Goal: Task Accomplishment & Management: Complete application form

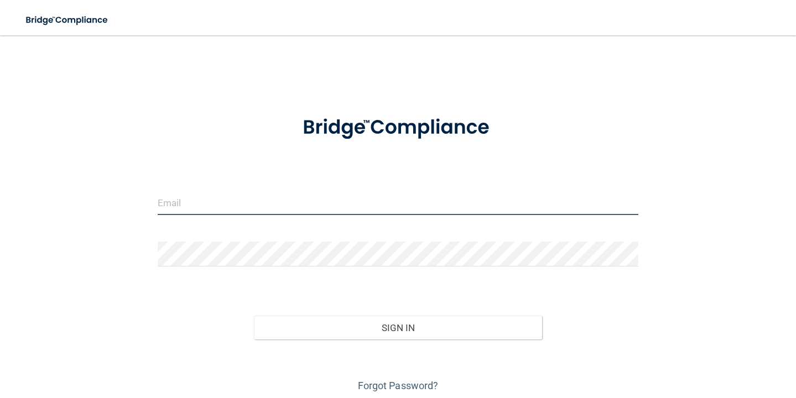
click at [334, 200] on input "email" at bounding box center [398, 202] width 481 height 25
type input "[PERSON_NAME][EMAIL_ADDRESS][DOMAIN_NAME]"
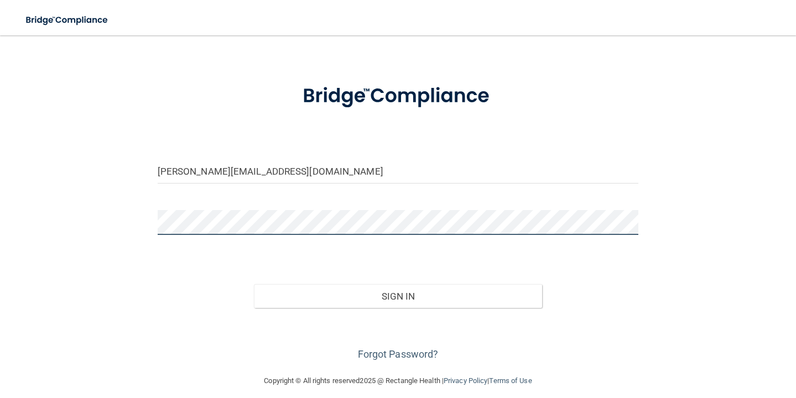
scroll to position [41, 0]
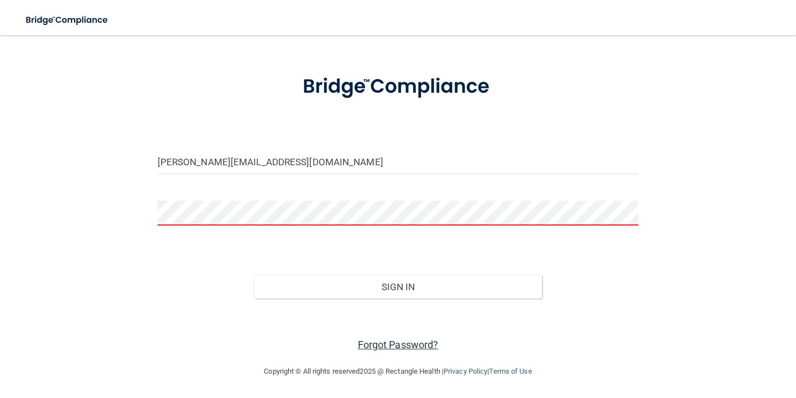
click at [393, 343] on link "Forgot Password?" at bounding box center [398, 345] width 81 height 12
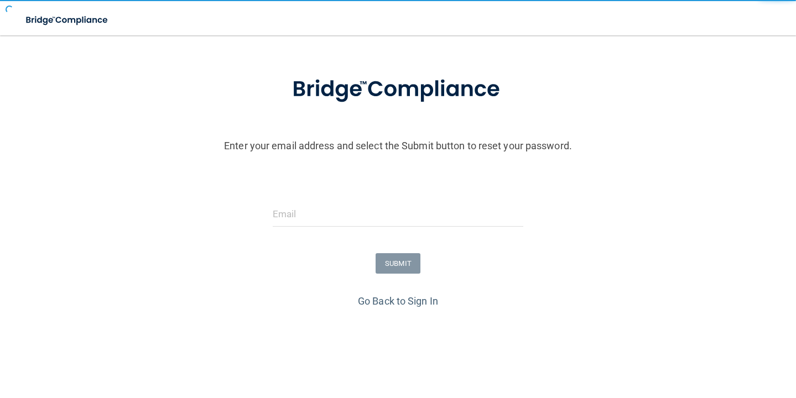
scroll to position [71, 0]
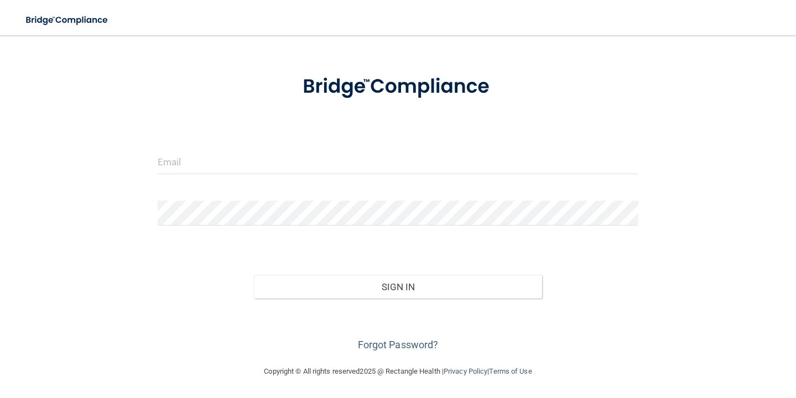
scroll to position [41, 0]
click at [193, 168] on input "email" at bounding box center [398, 161] width 481 height 25
type input "[PERSON_NAME][EMAIL_ADDRESS][DOMAIN_NAME]"
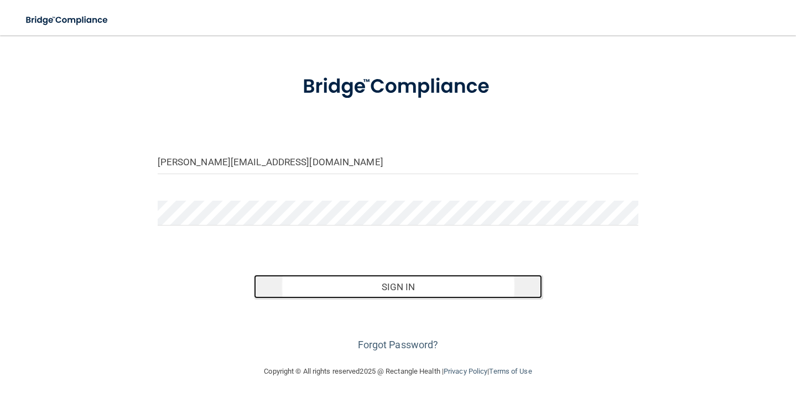
click at [329, 284] on button "Sign In" at bounding box center [398, 287] width 289 height 24
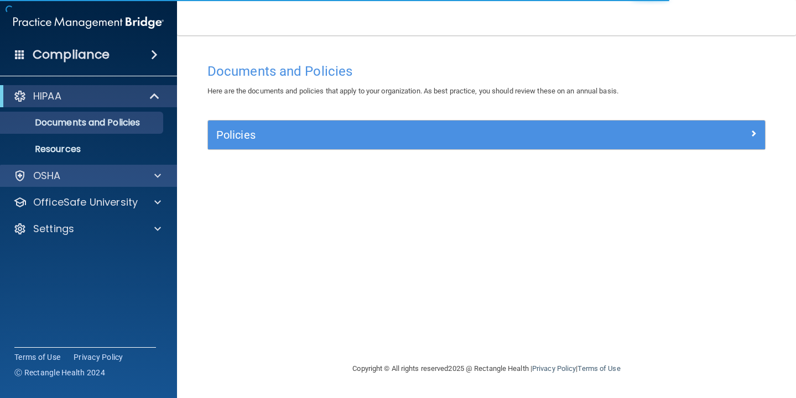
click at [81, 169] on div "OSHA" at bounding box center [89, 176] width 178 height 22
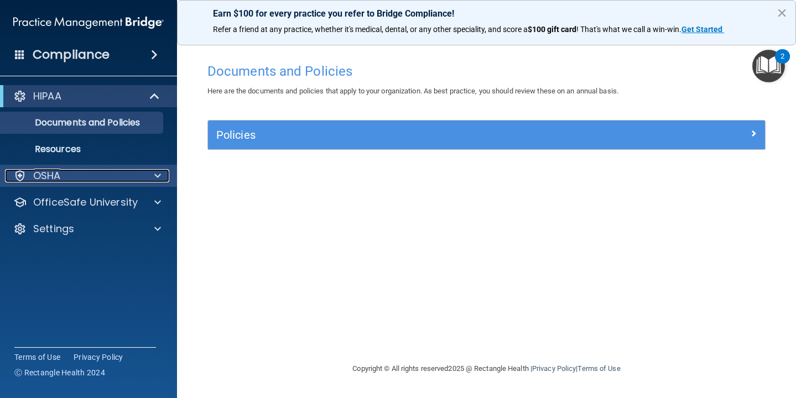
click at [107, 177] on div "OSHA" at bounding box center [73, 175] width 137 height 13
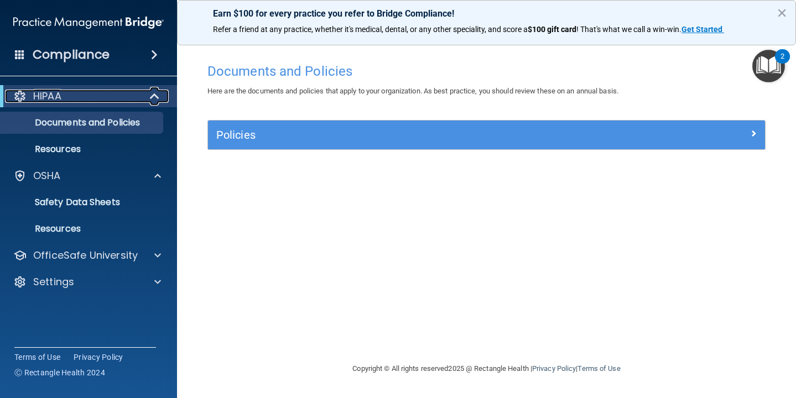
click at [122, 97] on div "HIPAA" at bounding box center [73, 96] width 137 height 13
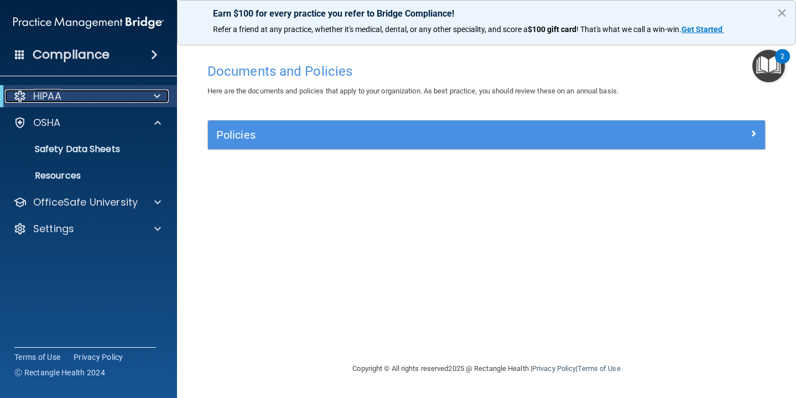
click at [122, 97] on div "HIPAA" at bounding box center [73, 96] width 137 height 13
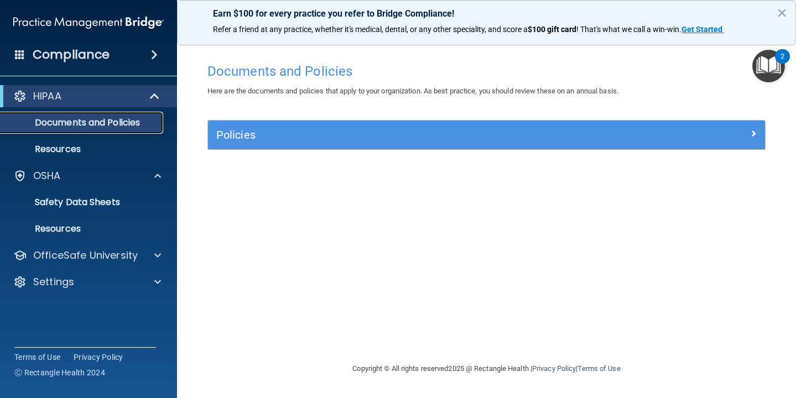
click at [116, 116] on link "Documents and Policies" at bounding box center [76, 123] width 174 height 22
click at [116, 118] on p "Documents and Policies" at bounding box center [82, 122] width 151 height 11
click at [43, 160] on link "Resources" at bounding box center [76, 149] width 174 height 22
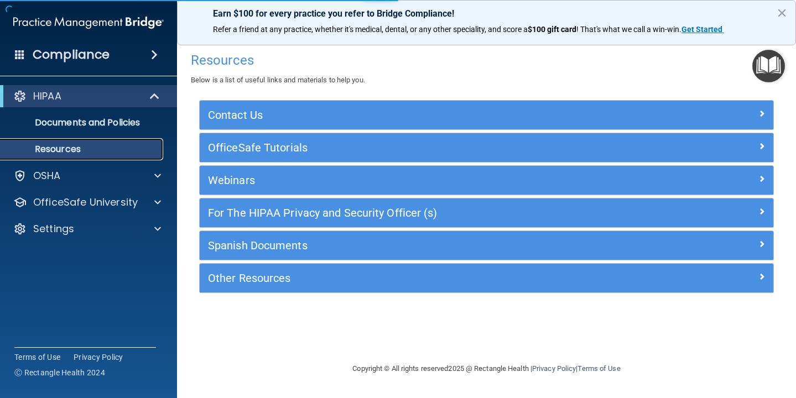
click at [63, 155] on link "Resources" at bounding box center [76, 149] width 174 height 22
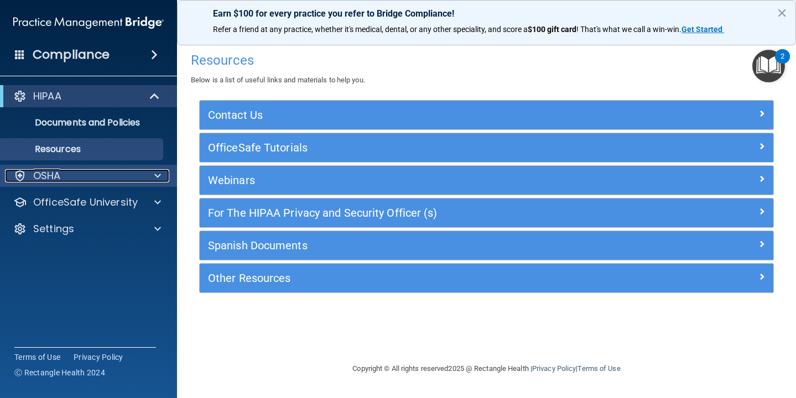
click at [59, 174] on p "OSHA" at bounding box center [47, 175] width 28 height 13
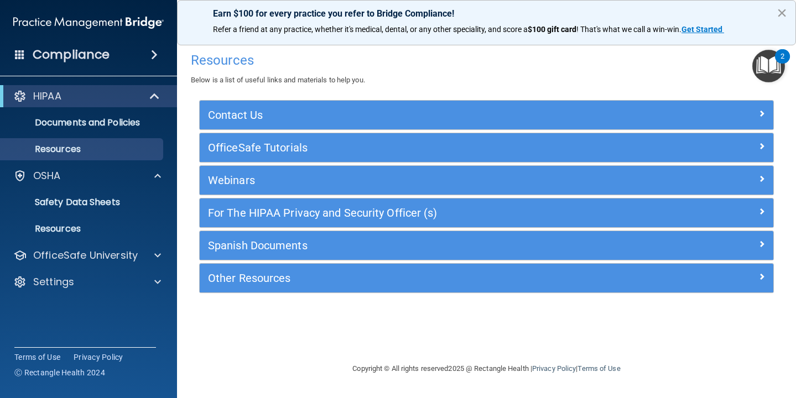
click at [781, 18] on button "×" at bounding box center [782, 13] width 11 height 18
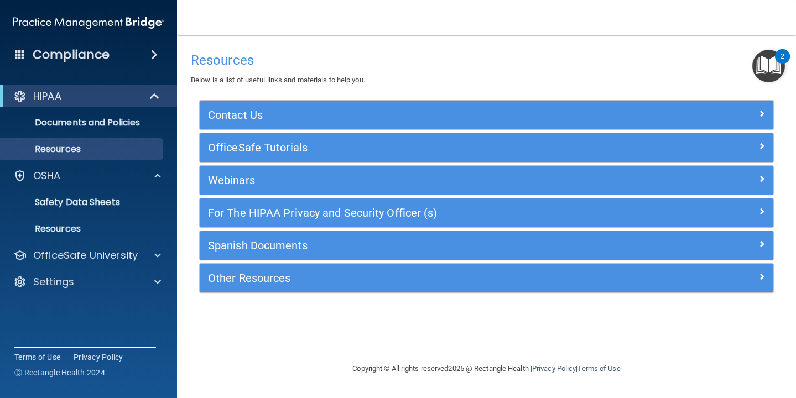
click at [778, 61] on div "2" at bounding box center [782, 56] width 15 height 14
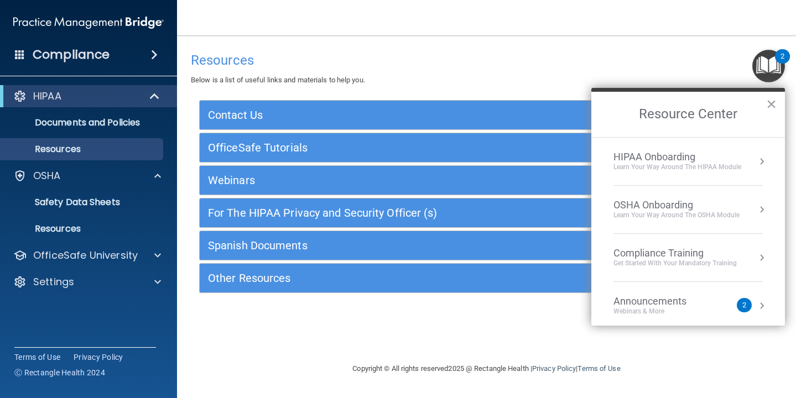
click at [372, 363] on div "Copyright © All rights reserved 2025 @ Rectangle Health | Privacy Policy | Term…" at bounding box center [487, 368] width 404 height 35
click at [369, 345] on div "Resources Below is a list of useful links and materials to help you. Contact Us…" at bounding box center [486, 198] width 575 height 305
click at [115, 255] on p "OfficeSafe University" at bounding box center [85, 255] width 105 height 13
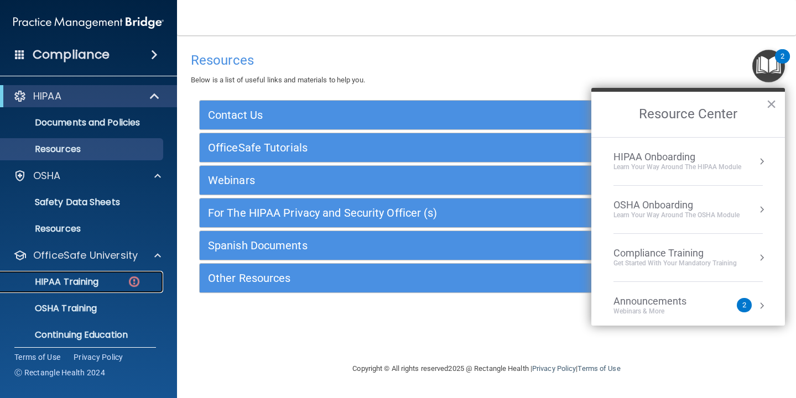
click at [78, 287] on p "HIPAA Training" at bounding box center [52, 282] width 91 height 11
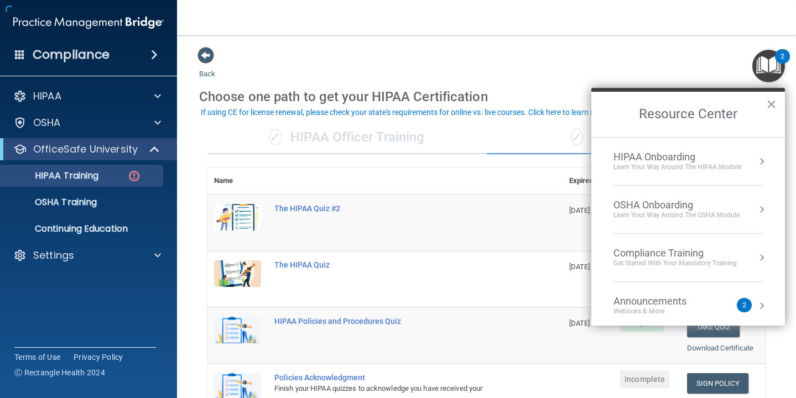
click at [766, 104] on button "×" at bounding box center [771, 104] width 11 height 18
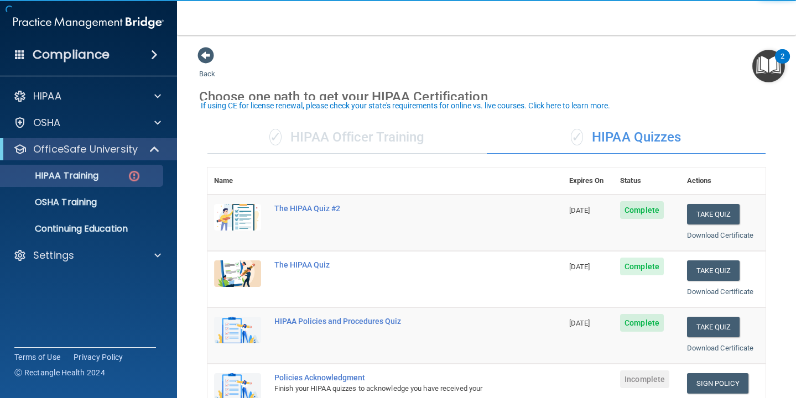
scroll to position [102, 0]
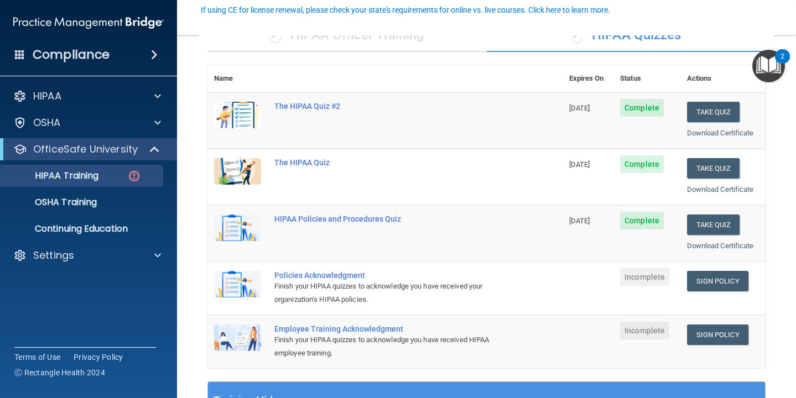
click at [651, 277] on span "Incomplete" at bounding box center [644, 277] width 49 height 18
click at [289, 276] on div "Policies Acknowledgment" at bounding box center [390, 275] width 233 height 9
click at [314, 272] on div "Policies Acknowledgment" at bounding box center [390, 275] width 233 height 9
click at [713, 277] on link "Sign Policy" at bounding box center [717, 281] width 61 height 20
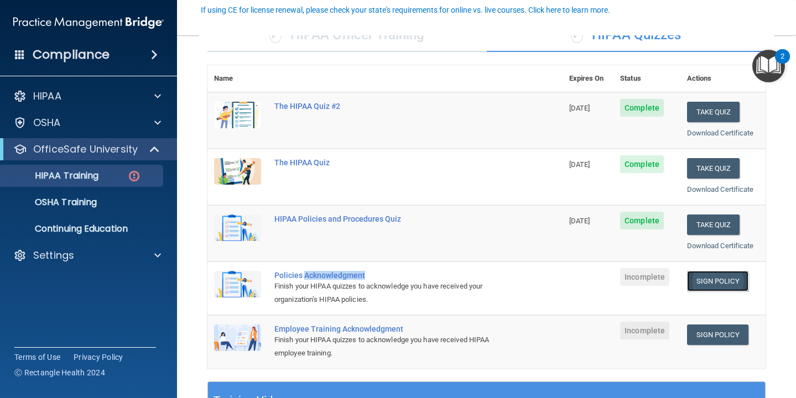
click at [713, 288] on link "Sign Policy" at bounding box center [717, 281] width 61 height 20
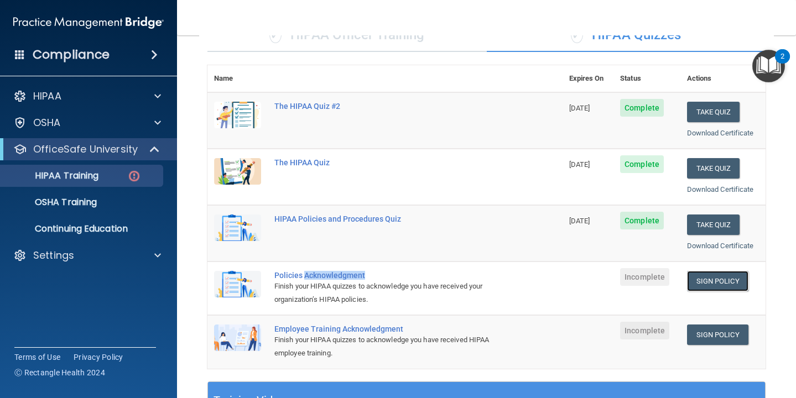
scroll to position [135, 0]
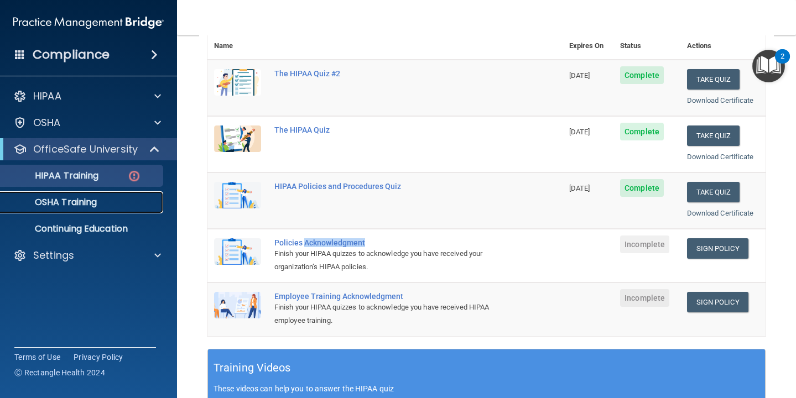
click at [97, 201] on p "OSHA Training" at bounding box center [52, 202] width 90 height 11
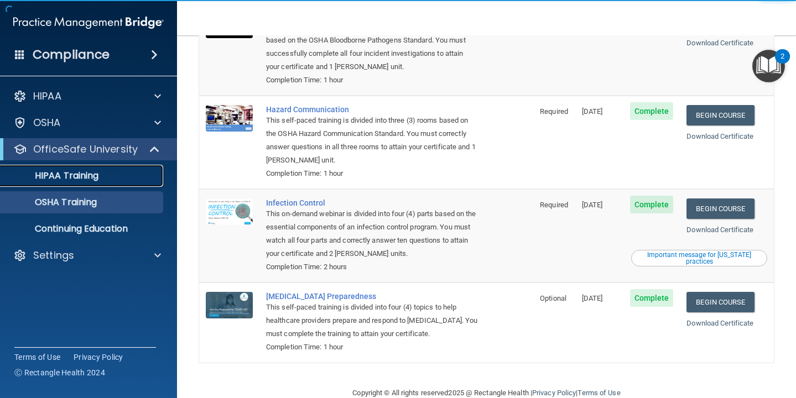
click at [85, 181] on p "HIPAA Training" at bounding box center [52, 175] width 91 height 11
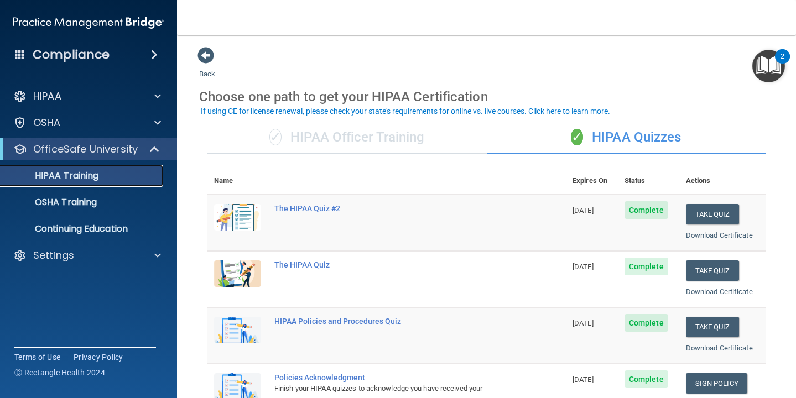
scroll to position [39, 0]
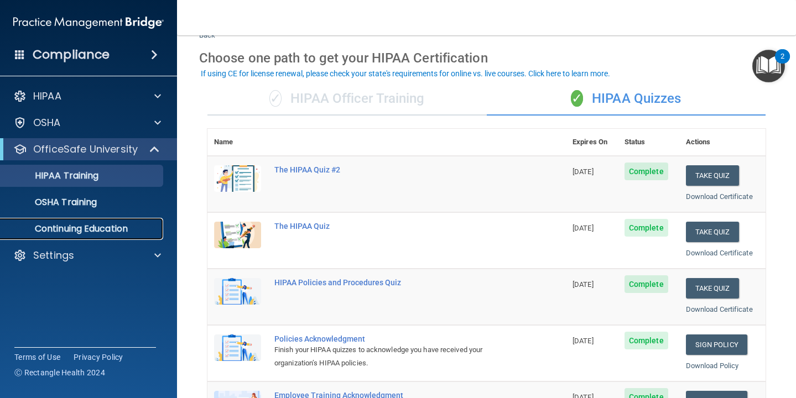
click at [96, 229] on p "Continuing Education" at bounding box center [82, 229] width 151 height 11
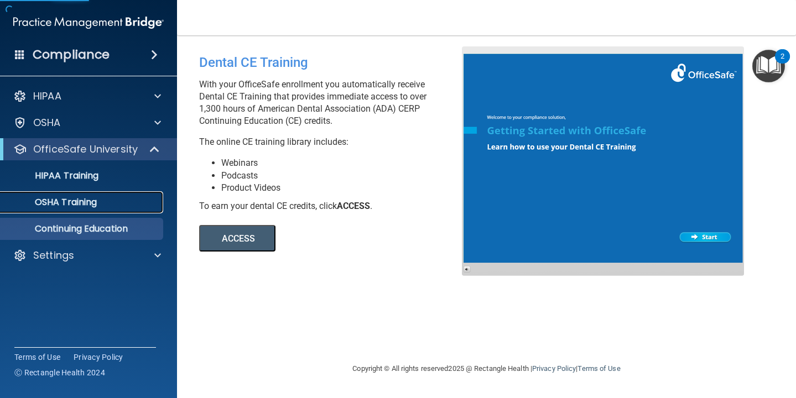
click at [79, 197] on p "OSHA Training" at bounding box center [52, 202] width 90 height 11
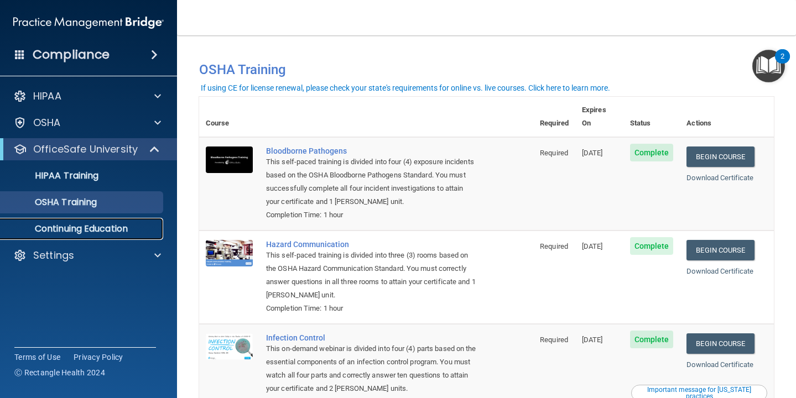
click at [110, 224] on p "Continuing Education" at bounding box center [82, 229] width 151 height 11
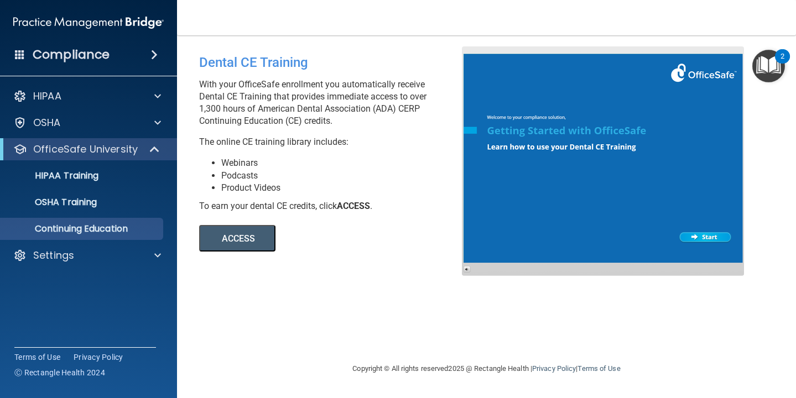
click at [244, 237] on button "ACCESS" at bounding box center [237, 238] width 76 height 27
click at [114, 203] on div "OSHA Training" at bounding box center [82, 202] width 151 height 11
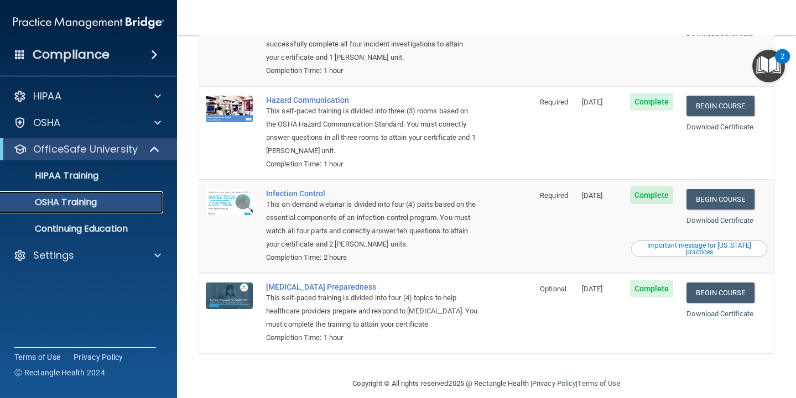
scroll to position [18, 0]
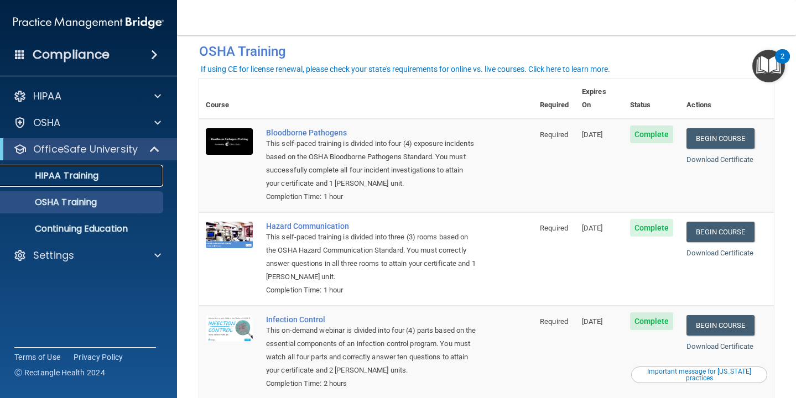
click at [117, 175] on div "HIPAA Training" at bounding box center [82, 175] width 151 height 11
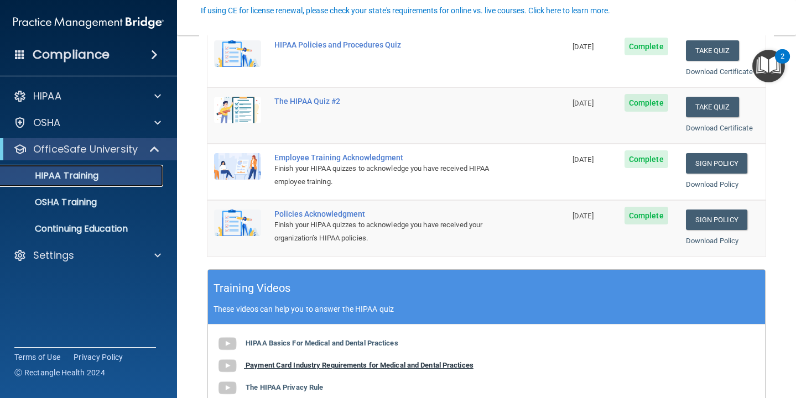
scroll to position [241, 0]
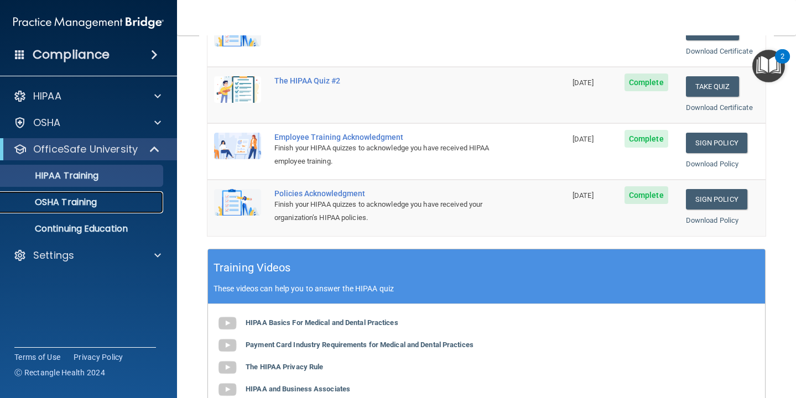
click at [105, 203] on div "OSHA Training" at bounding box center [82, 202] width 151 height 11
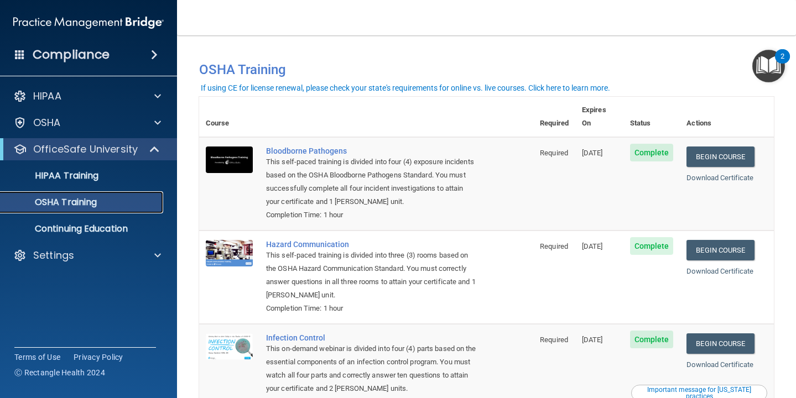
scroll to position [144, 0]
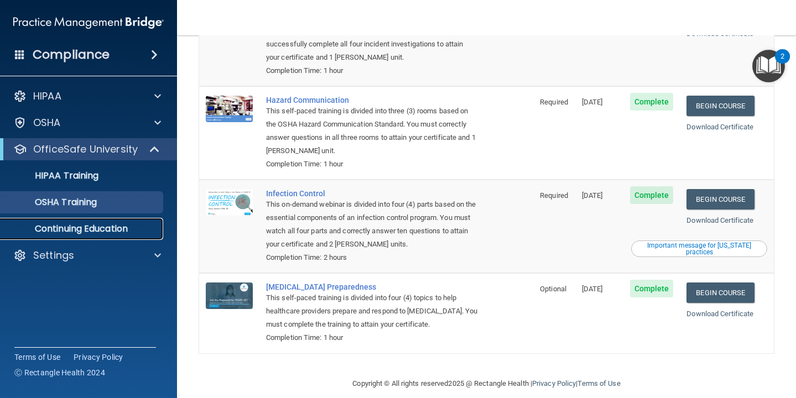
click at [104, 234] on p "Continuing Education" at bounding box center [82, 229] width 151 height 11
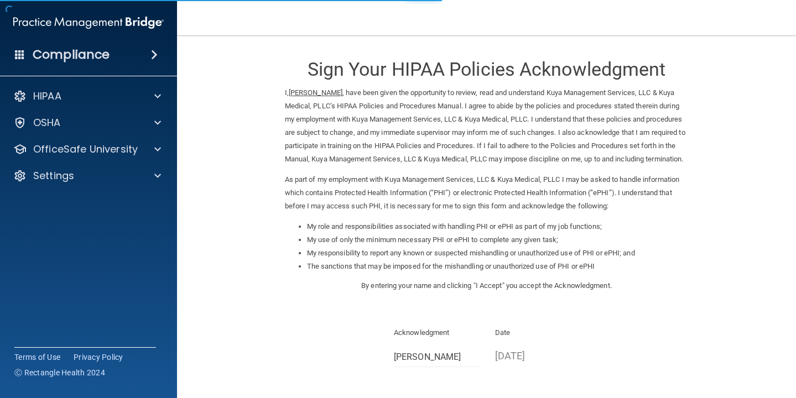
scroll to position [122, 0]
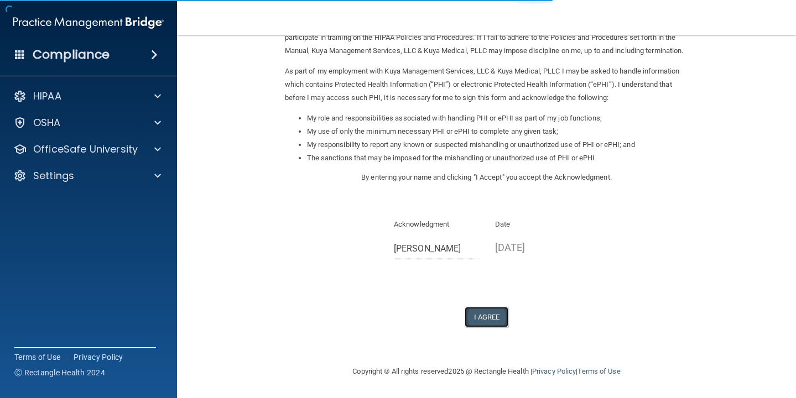
click at [494, 325] on button "I Agree" at bounding box center [487, 317] width 44 height 20
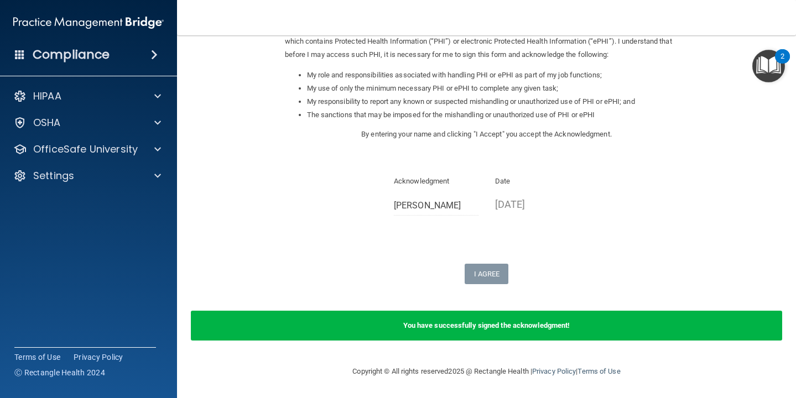
scroll to position [0, 0]
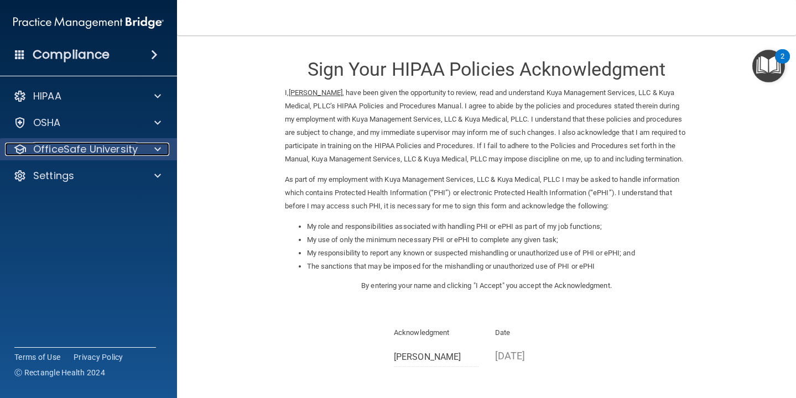
click at [75, 154] on p "OfficeSafe University" at bounding box center [85, 149] width 105 height 13
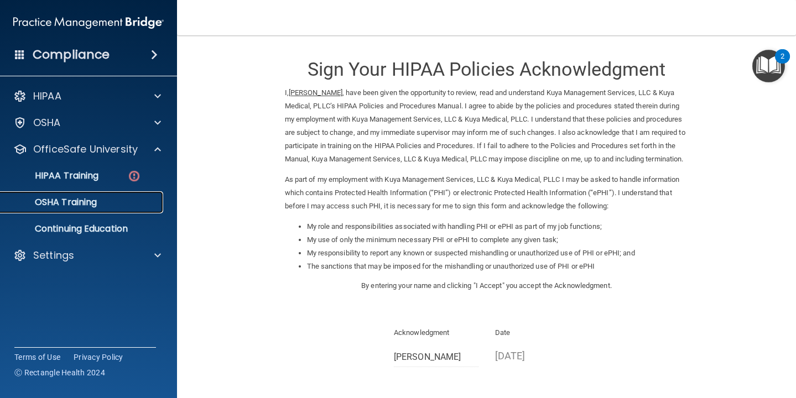
click at [86, 200] on p "OSHA Training" at bounding box center [52, 202] width 90 height 11
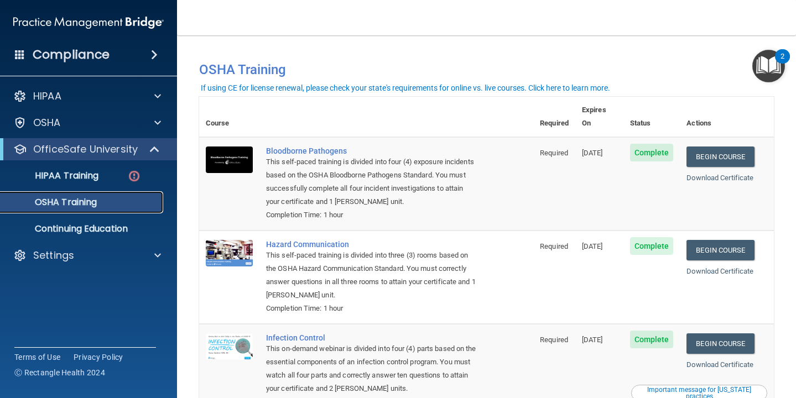
click at [90, 203] on p "OSHA Training" at bounding box center [52, 202] width 90 height 11
click at [79, 171] on p "HIPAA Training" at bounding box center [52, 175] width 91 height 11
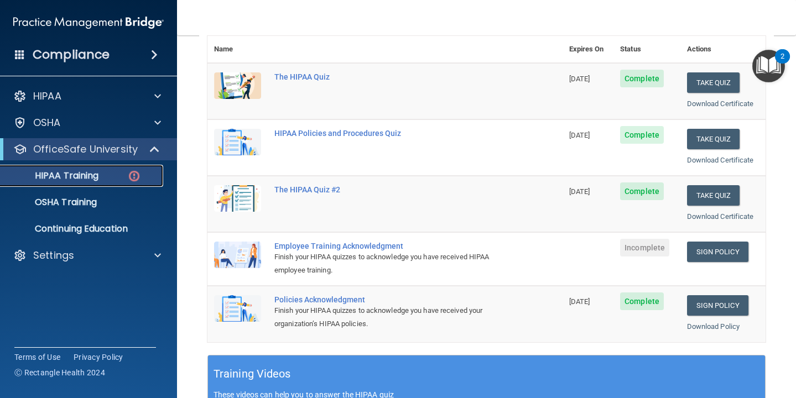
scroll to position [133, 0]
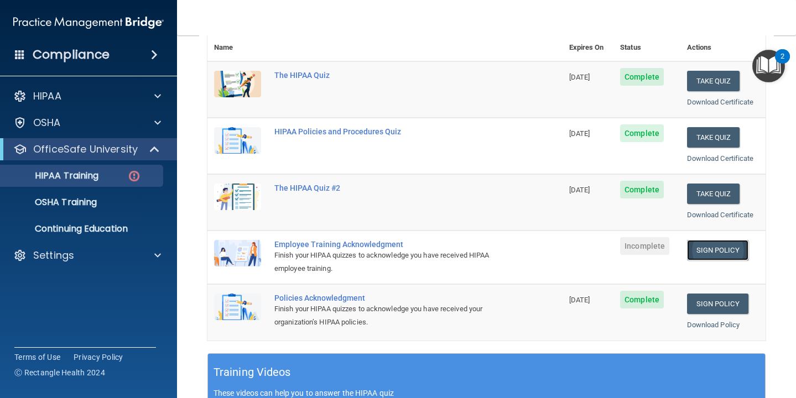
click at [701, 252] on link "Sign Policy" at bounding box center [717, 250] width 61 height 20
click at [707, 245] on link "Sign Policy" at bounding box center [717, 250] width 61 height 20
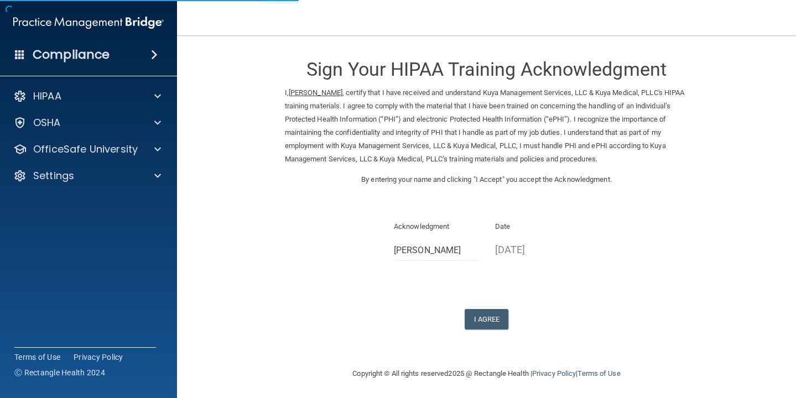
scroll to position [2, 0]
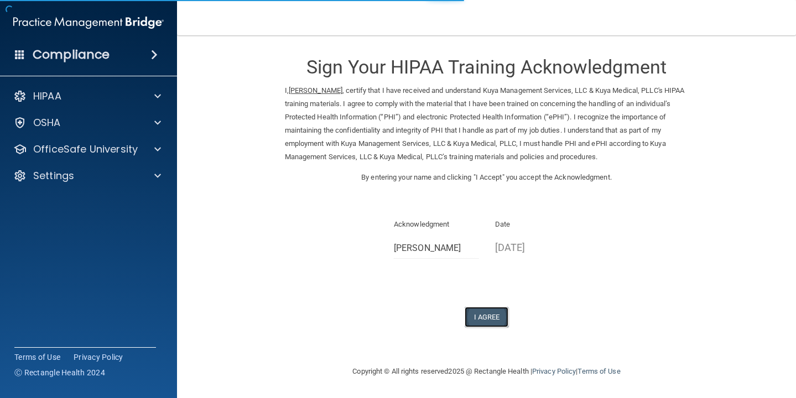
click at [482, 315] on button "I Agree" at bounding box center [487, 317] width 44 height 20
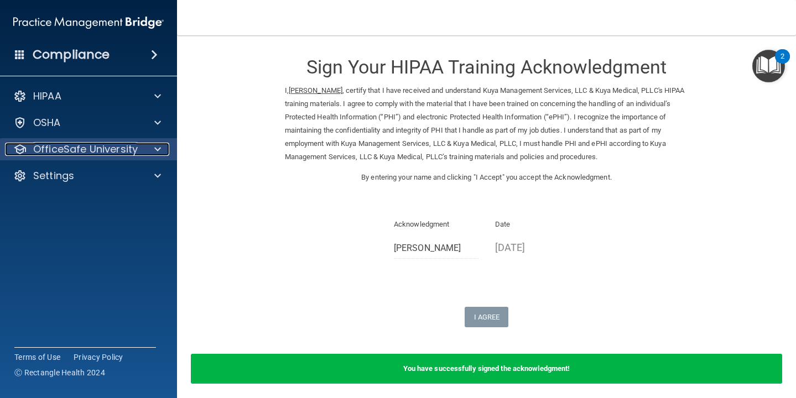
click at [106, 155] on p "OfficeSafe University" at bounding box center [85, 149] width 105 height 13
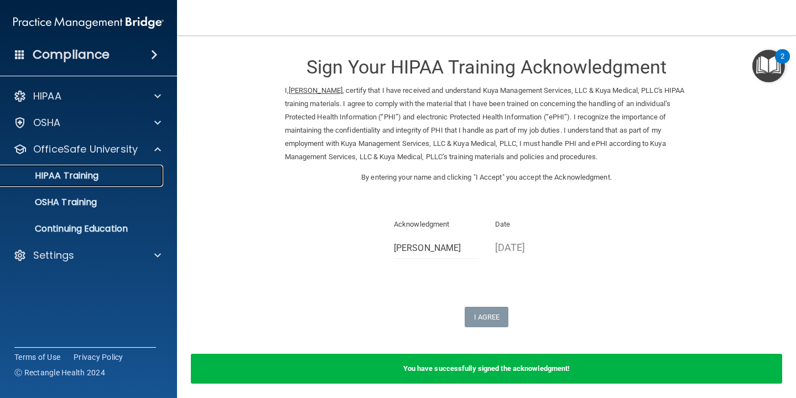
click at [94, 178] on p "HIPAA Training" at bounding box center [52, 175] width 91 height 11
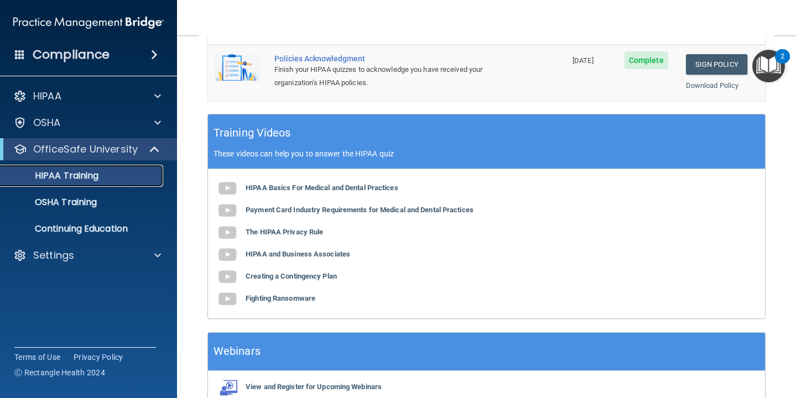
scroll to position [356, 0]
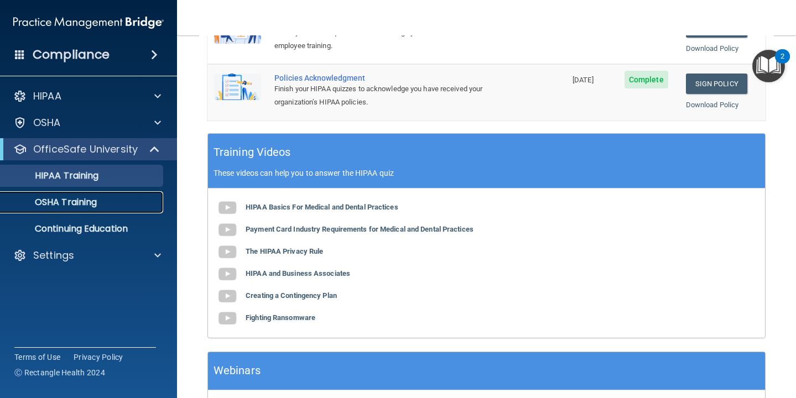
click at [80, 207] on p "OSHA Training" at bounding box center [52, 202] width 90 height 11
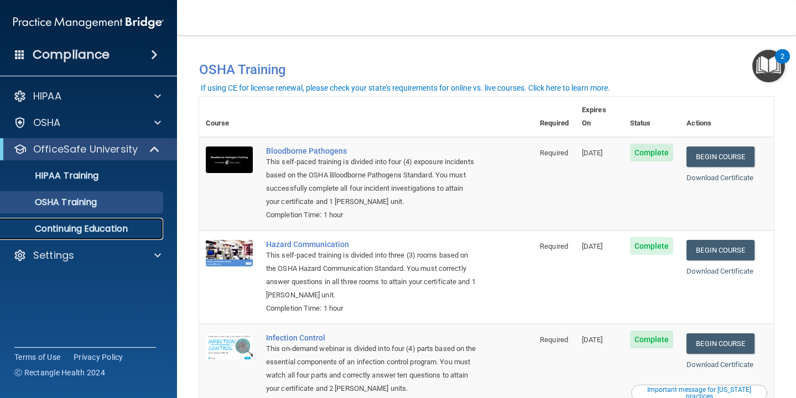
click at [94, 230] on p "Continuing Education" at bounding box center [82, 229] width 151 height 11
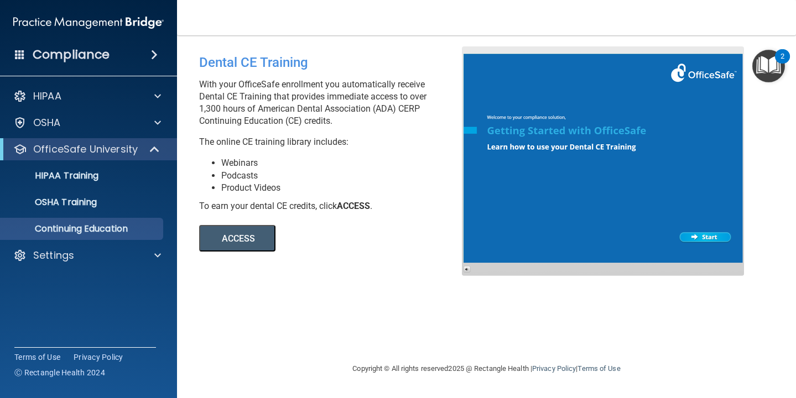
click at [253, 239] on button "ACCESS" at bounding box center [237, 238] width 76 height 27
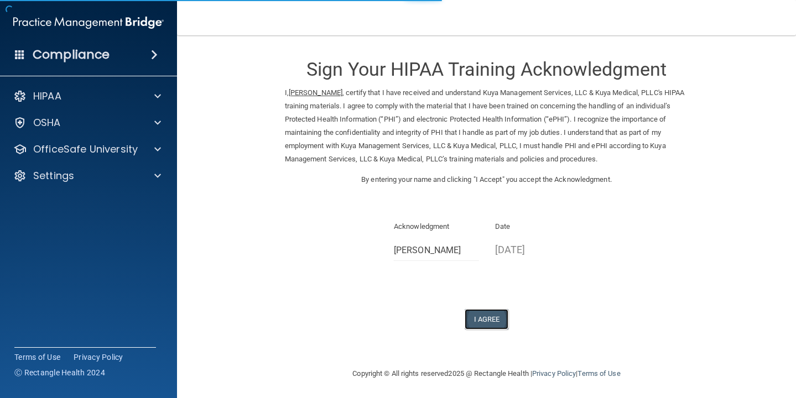
click at [478, 323] on button "I Agree" at bounding box center [487, 319] width 44 height 20
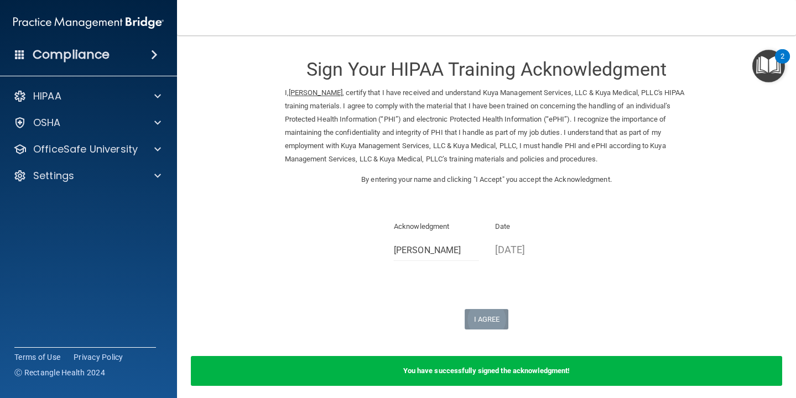
scroll to position [45, 0]
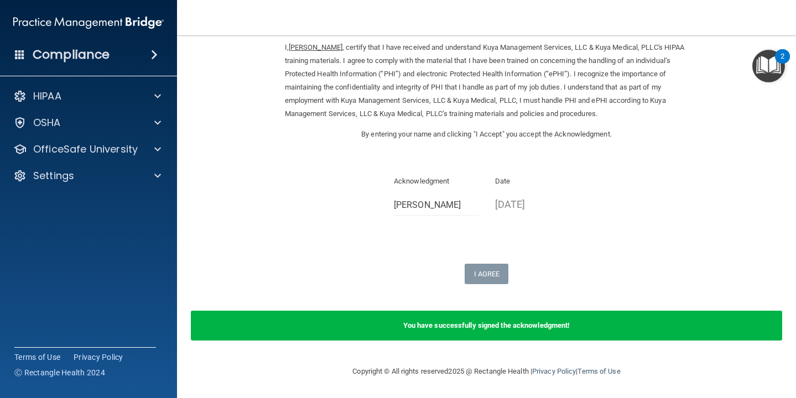
click at [490, 263] on div "Sign Your HIPAA Training Acknowledgment I, Troy Butler , certify that I have re…" at bounding box center [487, 142] width 404 height 283
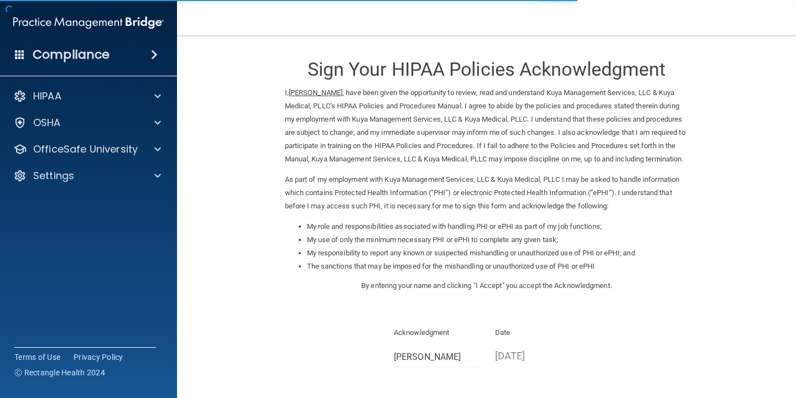
scroll to position [122, 0]
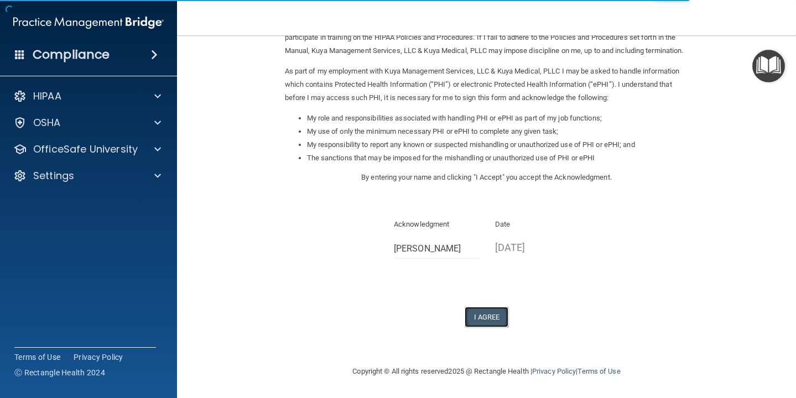
click at [489, 321] on button "I Agree" at bounding box center [487, 317] width 44 height 20
